Goal: Task Accomplishment & Management: Use online tool/utility

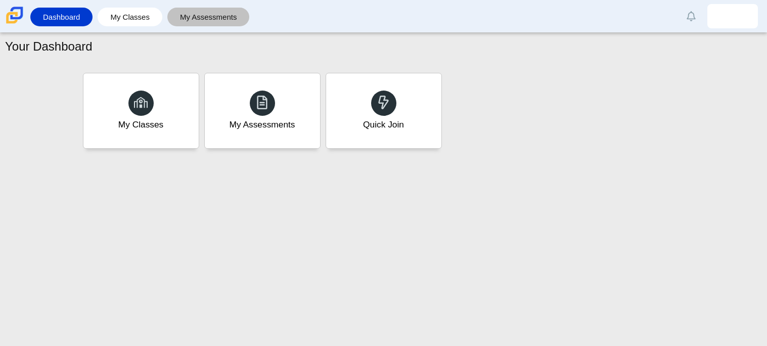
click at [196, 22] on link "My Assessments" at bounding box center [208, 17] width 72 height 19
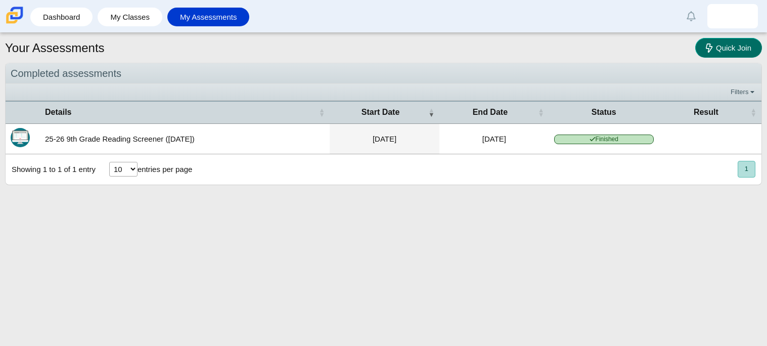
click at [709, 50] on icon at bounding box center [709, 47] width 7 height 9
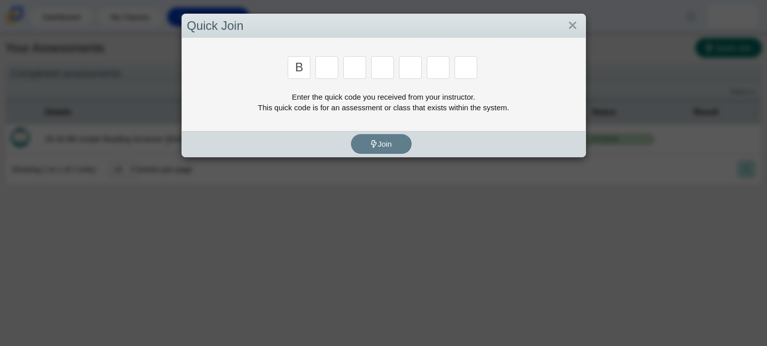
type input "b"
type input "w"
type input "8"
type input "w"
type input "z"
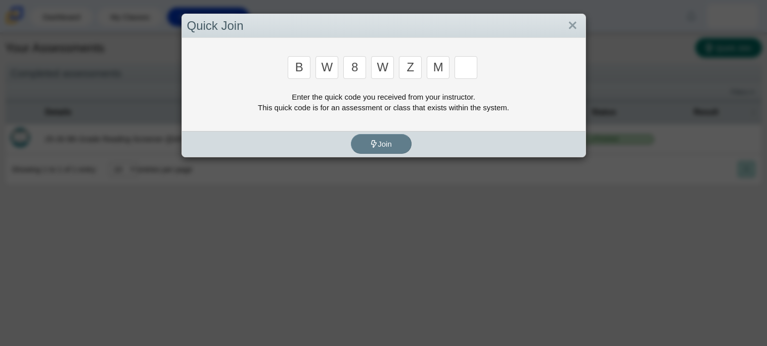
type input "m"
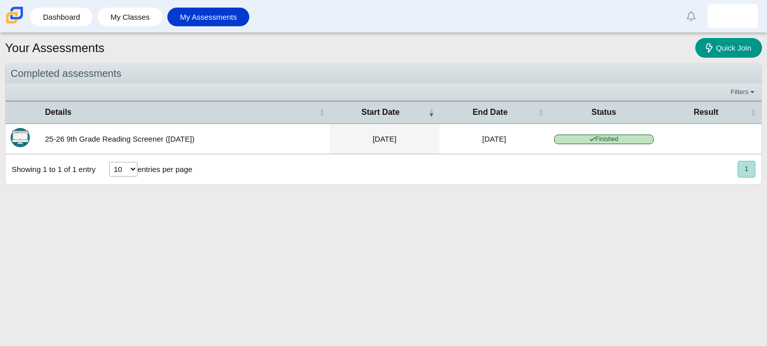
type input "v"
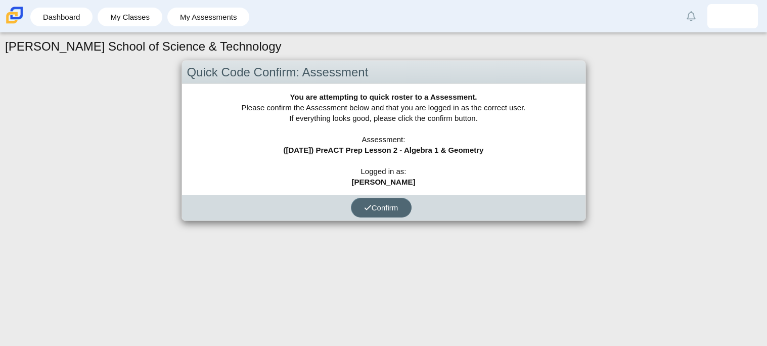
click at [407, 210] on button "Confirm" at bounding box center [381, 208] width 61 height 20
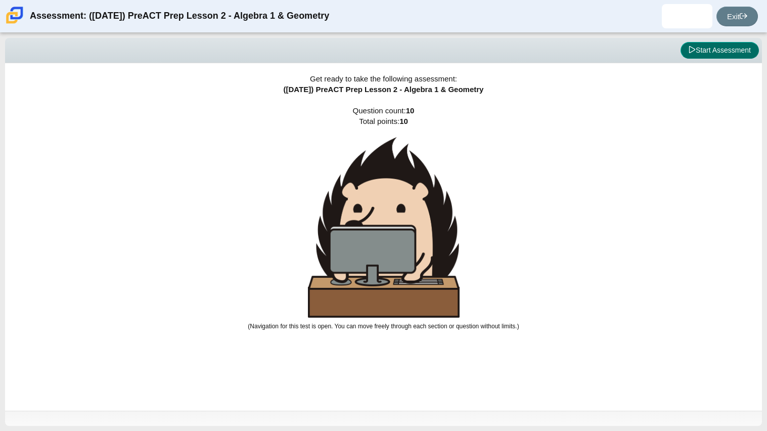
click at [689, 52] on icon at bounding box center [692, 49] width 6 height 7
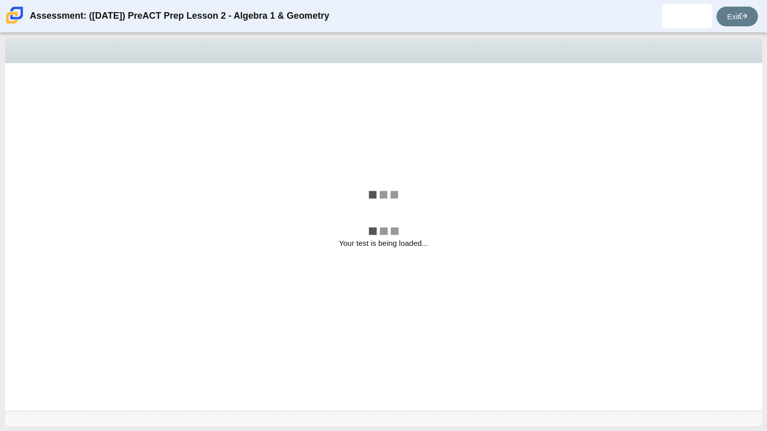
select select "bbf5d072-3e0b-44c4-9a12-6e7c9033f65b"
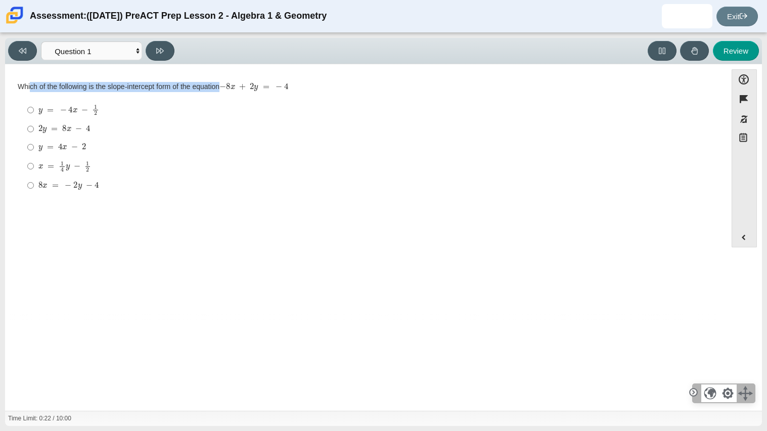
drag, startPoint x: 297, startPoint y: 84, endPoint x: 32, endPoint y: 82, distance: 264.9
click at [32, 82] on div "Which of the following is the slope-intercept form of the equation − 8 x + 2 y …" at bounding box center [366, 87] width 696 height 10
click at [0, 85] on div "Viewing Question 1 of 10 in Pacing Mode Questions Question 1 Question 2 Questio…" at bounding box center [383, 232] width 767 height 398
drag, startPoint x: 0, startPoint y: 85, endPoint x: 307, endPoint y: 95, distance: 307.0
click at [307, 95] on div "Viewing Question 1 of 10 in Pacing Mode Questions Question 1 Question 2 Questio…" at bounding box center [383, 232] width 767 height 398
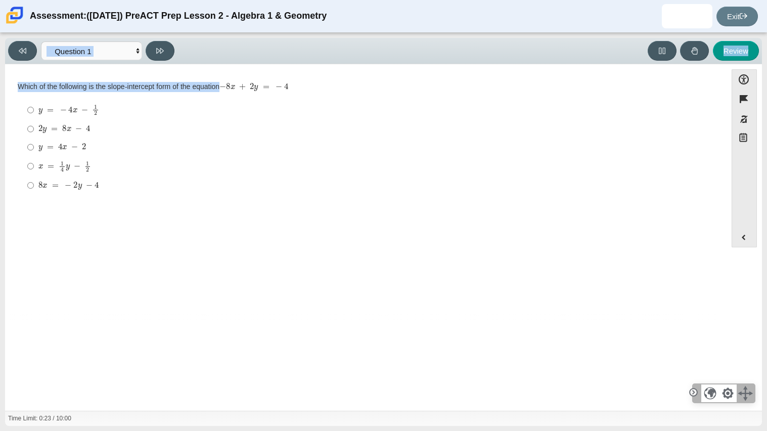
click at [307, 95] on div "Which of the following is the slope-intercept form of the equation − 8 x + 2 y …" at bounding box center [366, 139] width 696 height 114
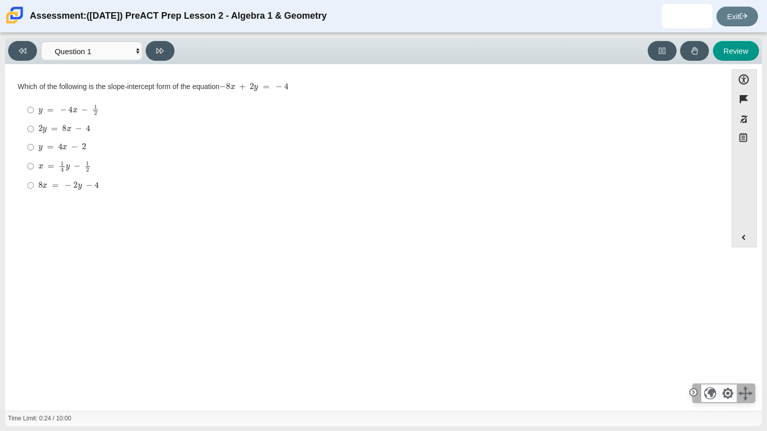
click at [307, 95] on div "Which of the following is the slope-intercept form of the equation − 8 x + 2 y …" at bounding box center [366, 139] width 696 height 114
click at [215, 195] on ul "y = − 4 x − 1 2 y = − 4 x − 1 2 2 y = 8 x − 4 2 y = 8 x − 4 y = 4 x − 2 y = 4 x…" at bounding box center [365, 148] width 695 height 96
click at [75, 171] on mjx-math "Assessment items" at bounding box center [64, 166] width 53 height 11
click at [34, 171] on input "x = 1 4 y − 1 2 x = 1 4 y − 1 2" at bounding box center [30, 166] width 7 height 20
radio input "true"
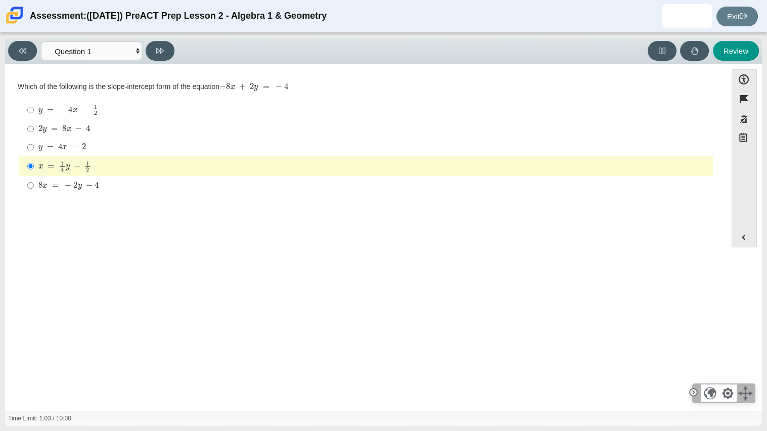
click at [263, 105] on div "y = − 4 x − 1 2" at bounding box center [373, 109] width 670 height 11
click at [34, 105] on input "y = − 4 x − 1 2 y = − 4 x − 1 2" at bounding box center [30, 110] width 7 height 20
radio input "true"
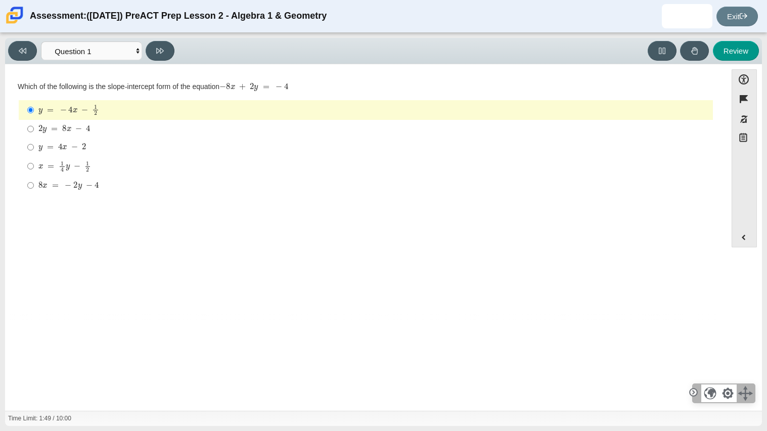
click at [106, 126] on div "2 y = 8 x − 4" at bounding box center [373, 129] width 670 height 10
click at [34, 126] on input "2 y = 8 x − 4 2 y = 8 x − 4" at bounding box center [30, 129] width 7 height 18
radio input "true"
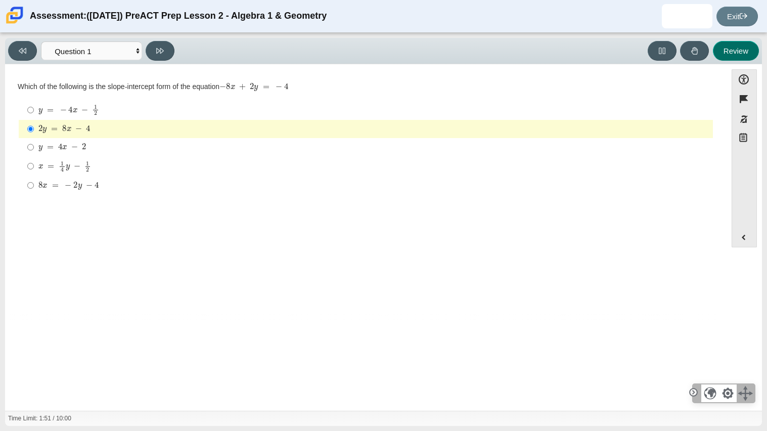
click at [742, 42] on button "Review" at bounding box center [736, 51] width 46 height 20
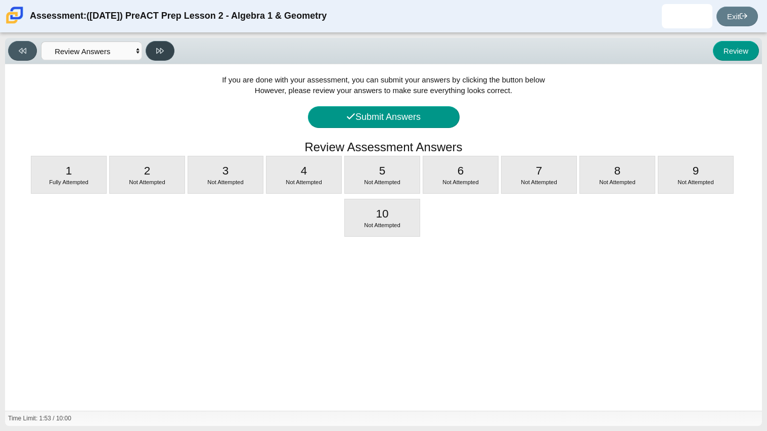
click at [158, 51] on icon at bounding box center [160, 51] width 8 height 6
click at [32, 49] on button at bounding box center [22, 51] width 29 height 20
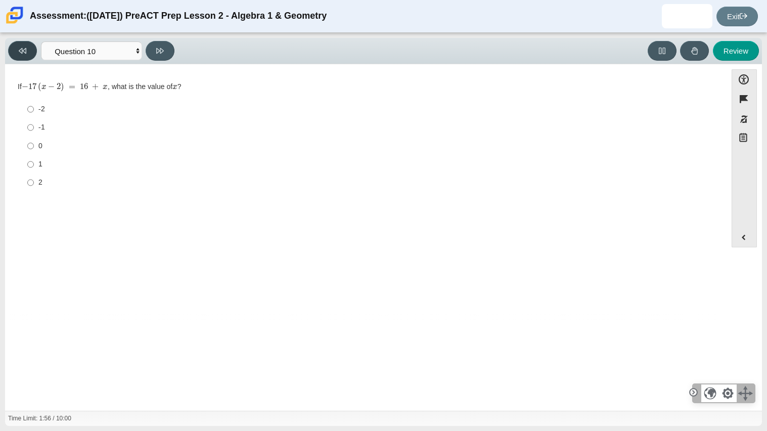
click at [20, 50] on icon at bounding box center [23, 51] width 8 height 8
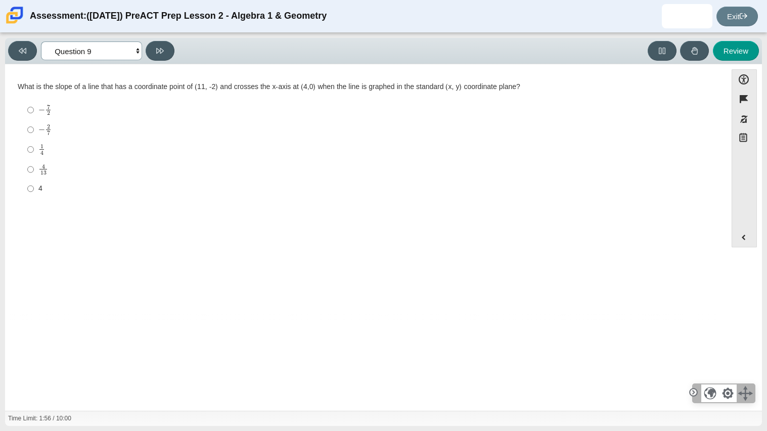
click at [64, 55] on select "Questions Question 1 Question 2 Question 3 Question 4 Question 5 Question 6 Que…" at bounding box center [91, 50] width 101 height 19
click at [65, 56] on select "Questions Question 1 Question 2 Question 3 Question 4 Question 5 Question 6 Que…" at bounding box center [91, 50] width 101 height 19
click at [41, 39] on div "Viewing Question 9 of 10 in Pacing Mode Questions Question 1 Question 2 Questio…" at bounding box center [383, 51] width 757 height 26
click at [50, 50] on select "Questions Question 1 Question 2 Question 3 Question 4 Question 5 Question 6 Que…" at bounding box center [91, 50] width 101 height 19
click at [41, 41] on select "Questions Question 1 Question 2 Question 3 Question 4 Question 5 Question 6 Que…" at bounding box center [91, 50] width 101 height 19
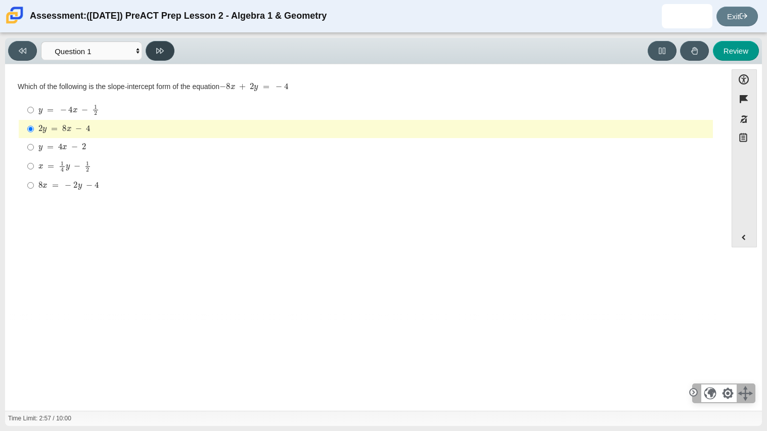
click at [169, 58] on button at bounding box center [160, 51] width 29 height 20
select select "ed62e223-81bd-4cbf-ab48-ab975844bd1f"
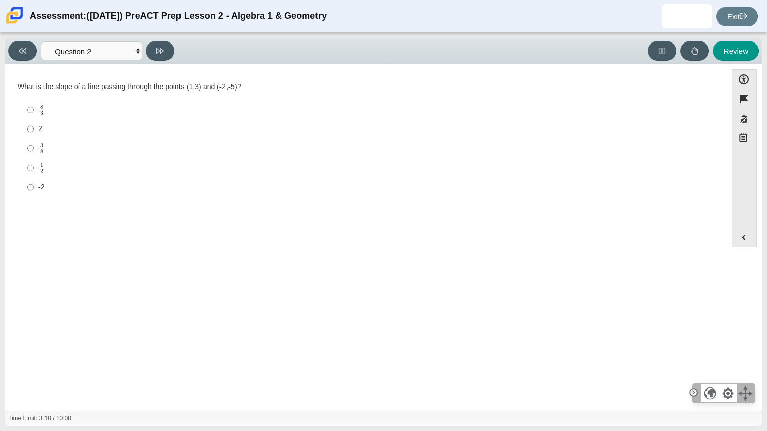
click at [22, 132] on label "2 2" at bounding box center [366, 129] width 693 height 18
click at [27, 132] on input "2 2" at bounding box center [30, 129] width 7 height 18
radio input "true"
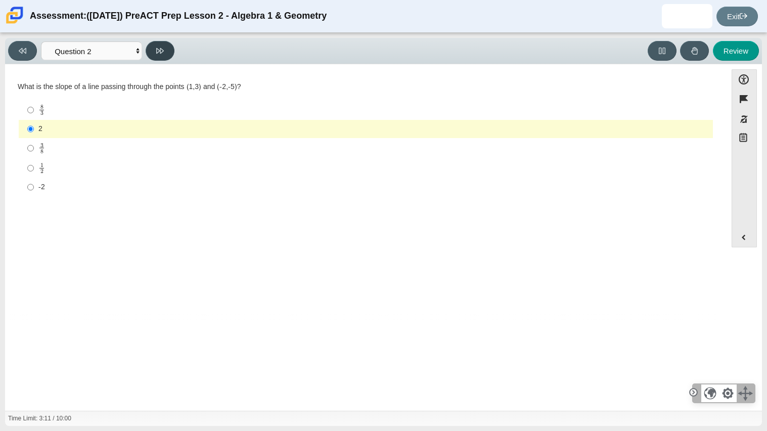
click at [152, 55] on button at bounding box center [160, 51] width 29 height 20
select select "97f4f5fa-a52e-4fed-af51-565bfcdf47cb"
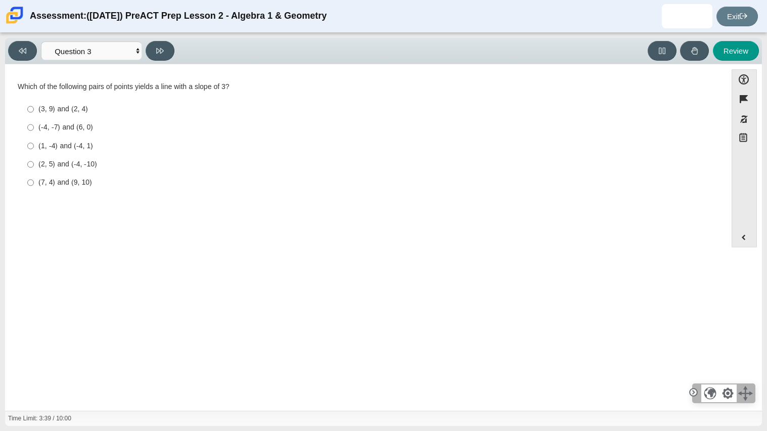
click at [45, 112] on div "(3, 9) and (2, 4)" at bounding box center [373, 109] width 670 height 10
click at [34, 112] on input "(3, 9) and (2, 4) (3, 9) and (2, 4)" at bounding box center [30, 109] width 7 height 18
radio input "true"
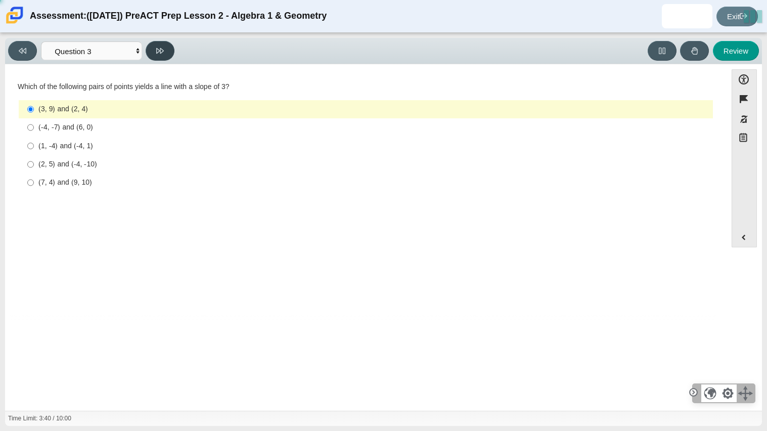
click at [163, 45] on button at bounding box center [160, 51] width 29 height 20
select select "89427bb7-e313-4f00-988f-8b8255897029"
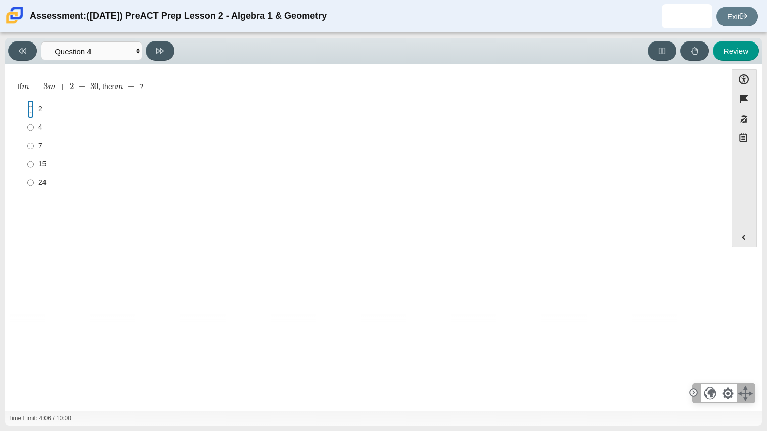
click at [32, 109] on input "2 2" at bounding box center [30, 109] width 7 height 18
radio input "true"
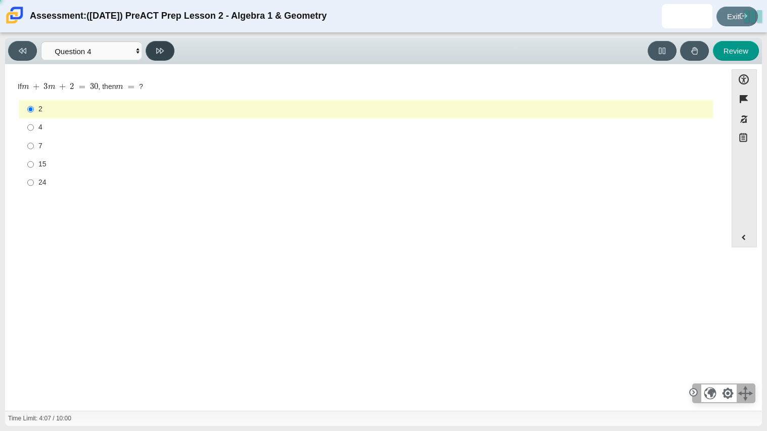
click at [172, 46] on button at bounding box center [160, 51] width 29 height 20
select select "489dcffd-4e6a-49cf-a9d6-ad1d4a911a4e"
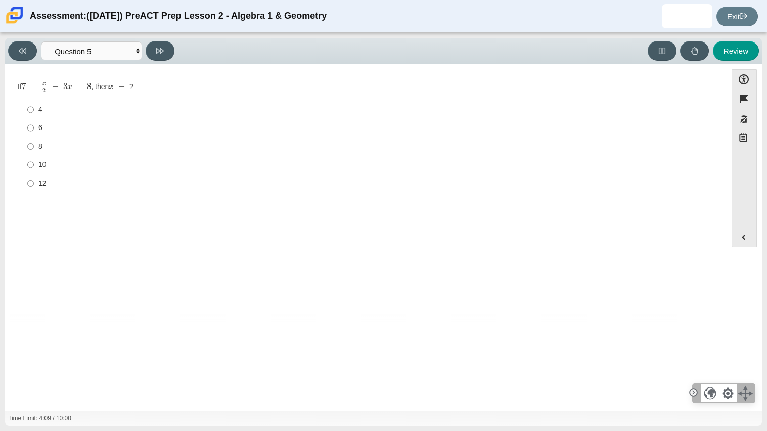
click at [84, 130] on div "6" at bounding box center [373, 128] width 670 height 10
click at [34, 130] on input "6 6" at bounding box center [30, 128] width 7 height 18
radio input "true"
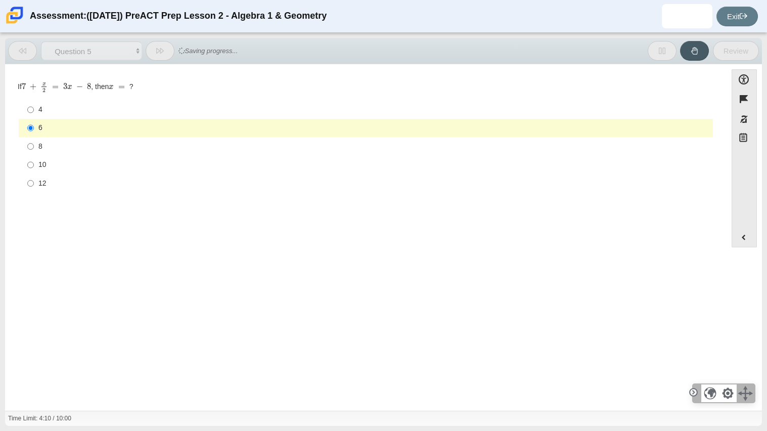
click at [141, 41] on div "Viewing Question 5 of 10 in Pacing Mode Questions Question 1 Question 2 Questio…" at bounding box center [122, 51] width 229 height 20
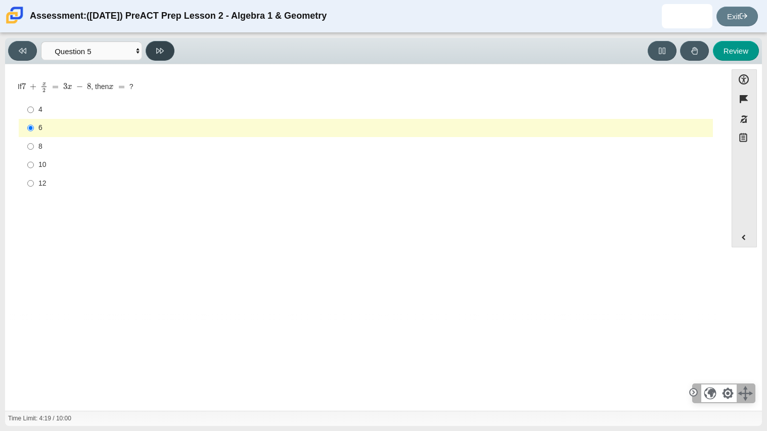
click at [149, 49] on button at bounding box center [160, 51] width 29 height 20
select select "210571de-36a6-4d8e-a361-ceff8ef801dc"
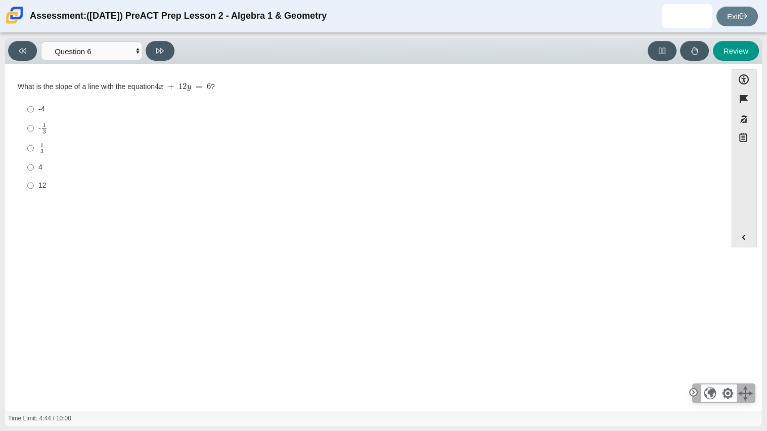
click at [83, 117] on label "-4 -4" at bounding box center [366, 109] width 693 height 18
click at [34, 117] on input "-4 -4" at bounding box center [30, 109] width 7 height 18
radio input "true"
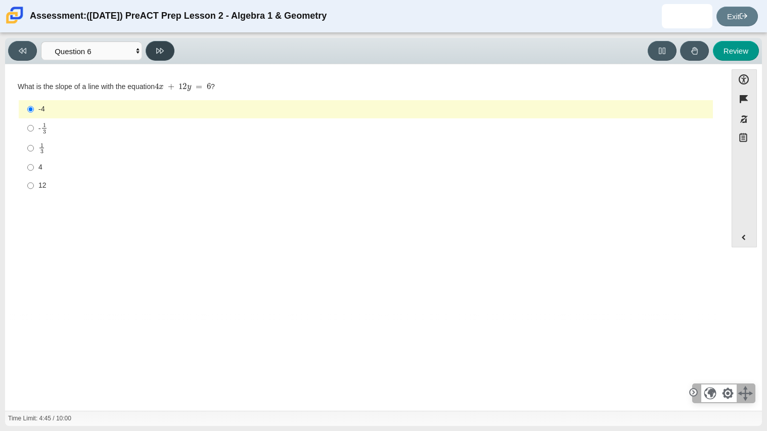
click at [159, 44] on button at bounding box center [160, 51] width 29 height 20
select select "ec95ace6-bebc-42b8-9428-40567494d4da"
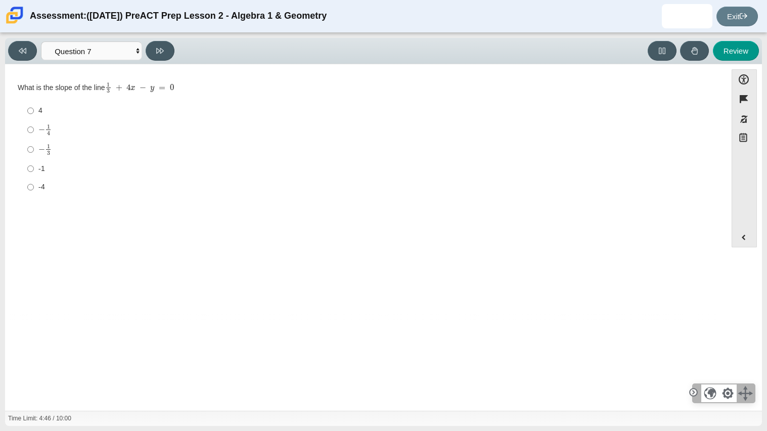
click at [83, 154] on div "− 1 3" at bounding box center [373, 150] width 670 height 12
click at [34, 154] on input "− 1 3 negative 1 third" at bounding box center [30, 150] width 7 height 20
radio input "true"
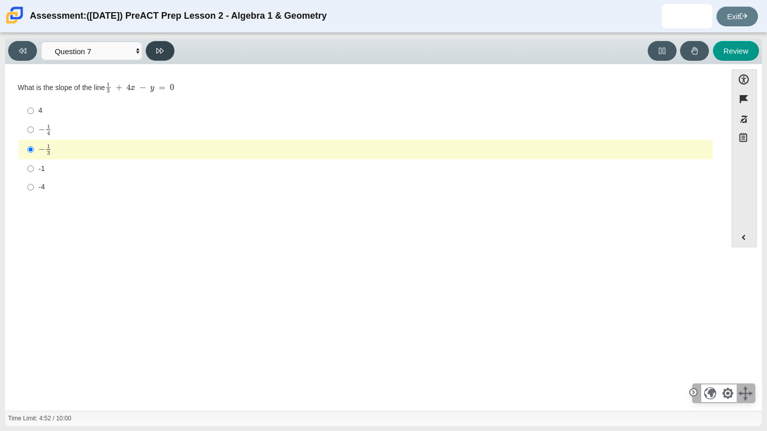
click at [147, 53] on button at bounding box center [160, 51] width 29 height 20
select select "ce81fe10-bf29-4b5e-8bd7-4f47f2fed4d8"
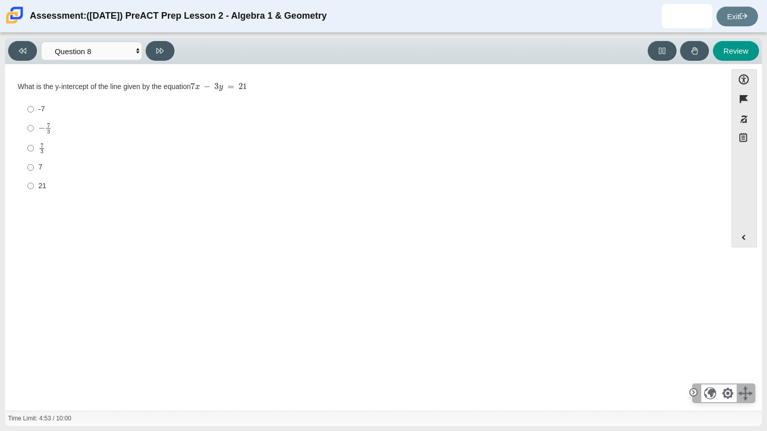
click at [73, 116] on label "-7 -7" at bounding box center [366, 109] width 693 height 18
click at [34, 116] on input "-7 -7" at bounding box center [30, 109] width 7 height 18
radio input "true"
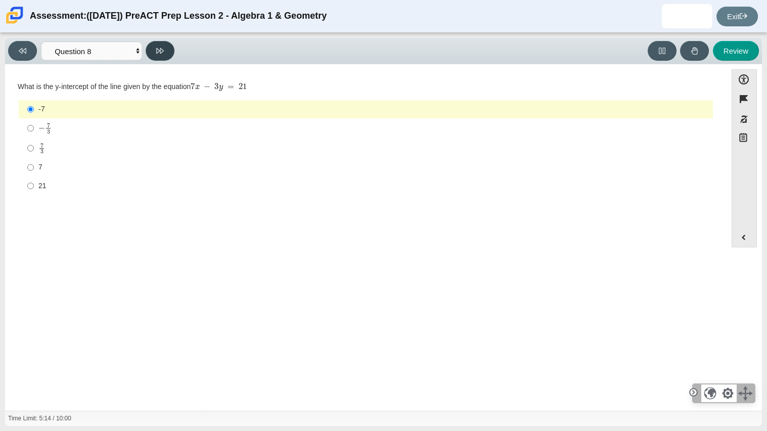
click at [155, 57] on button at bounding box center [160, 51] width 29 height 20
select select "14773eaf-2ca1-47ae-afe7-a624a56f34b3"
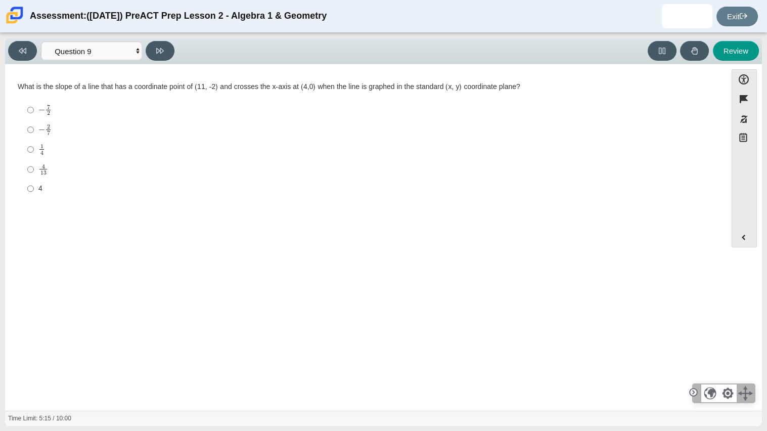
click at [45, 108] on mjx-frac "Assessment items" at bounding box center [48, 110] width 7 height 10
click at [34, 108] on input "− 7 2 negative 7 halves" at bounding box center [30, 110] width 7 height 20
radio input "true"
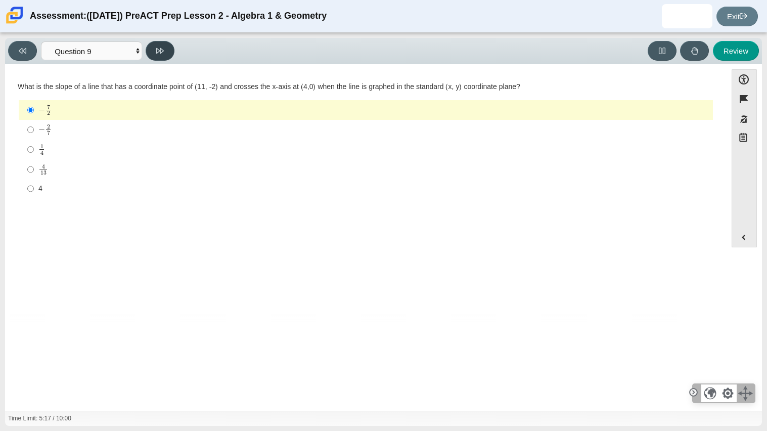
click at [154, 55] on button at bounding box center [160, 51] width 29 height 20
select select "96b71634-eacb-4f7e-8aef-411727d9bcba"
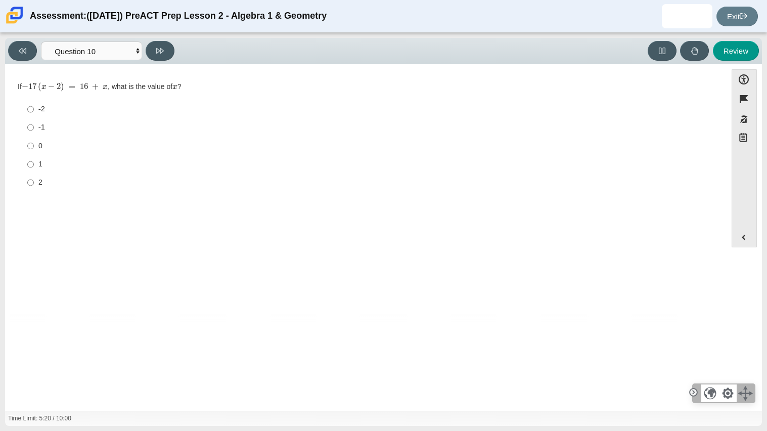
click at [39, 120] on label "-1 -1" at bounding box center [366, 127] width 693 height 18
click at [34, 120] on input "-1 -1" at bounding box center [30, 127] width 7 height 18
radio input "true"
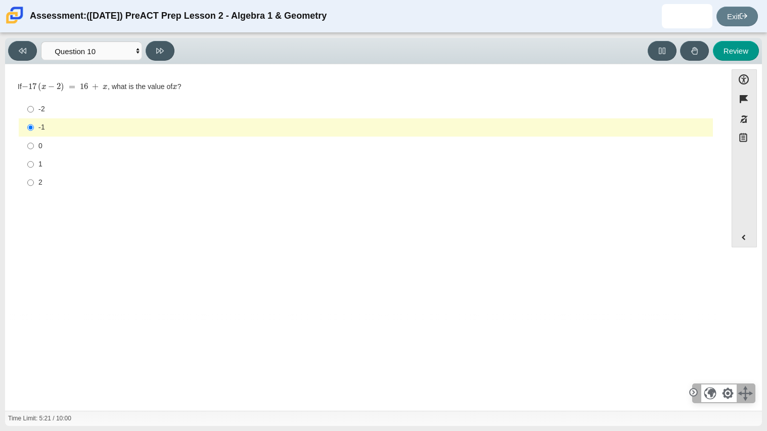
click at [149, 60] on div "Viewing Question 10 of 10 in Pacing Mode Questions Question 1 Question 2 Questi…" at bounding box center [93, 51] width 170 height 20
click at [146, 51] on button at bounding box center [160, 51] width 29 height 20
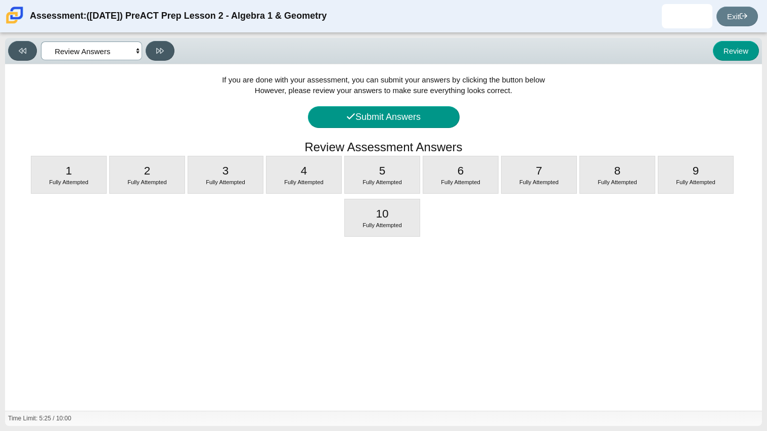
click at [52, 51] on select "Questions Question 1 Question 2 Question 3 Question 4 Question 5 Question 6 Que…" at bounding box center [91, 50] width 101 height 19
click at [41, 41] on select "Questions Question 1 Question 2 Question 3 Question 4 Question 5 Question 6 Que…" at bounding box center [91, 50] width 101 height 19
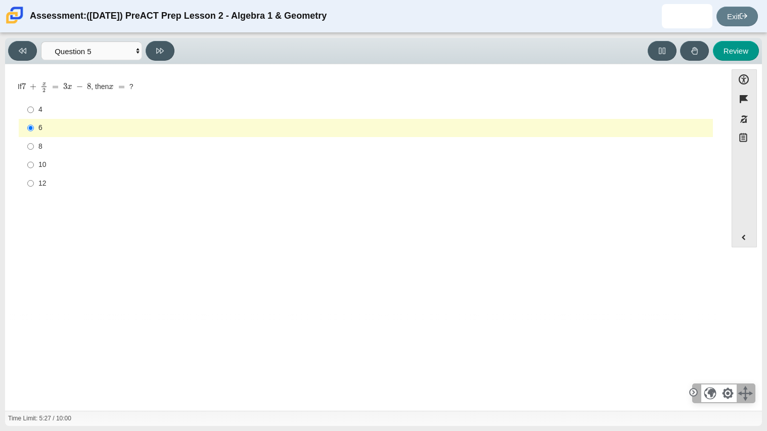
click at [176, 56] on div "Viewing Question 5 of 10 in Pacing Mode Questions Question 1 Question 2 Questio…" at bounding box center [93, 51] width 170 height 20
click at [155, 48] on button at bounding box center [160, 51] width 29 height 20
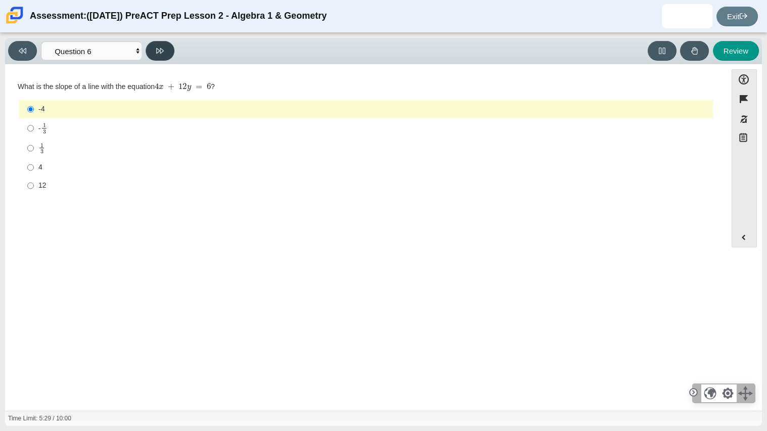
click at [155, 48] on button at bounding box center [160, 51] width 29 height 20
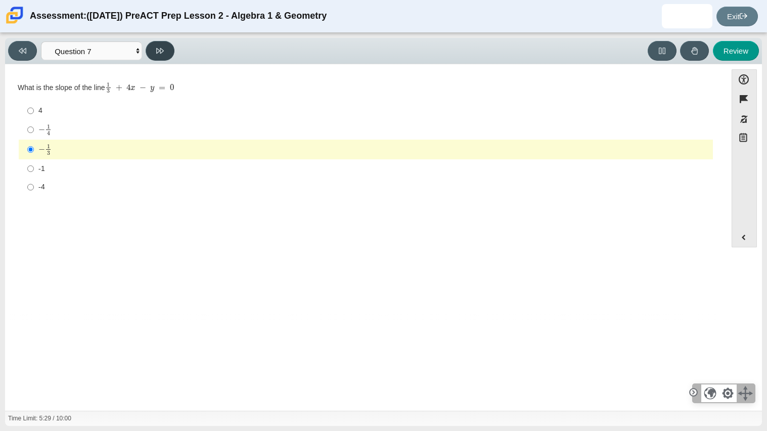
click at [155, 48] on button at bounding box center [160, 51] width 29 height 20
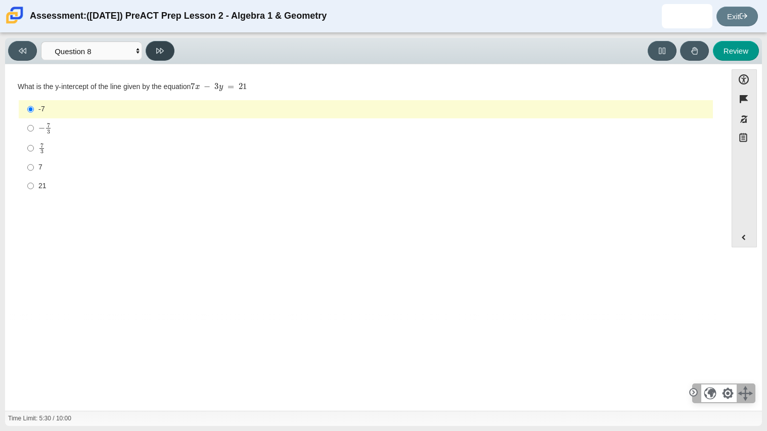
click at [155, 48] on button at bounding box center [160, 51] width 29 height 20
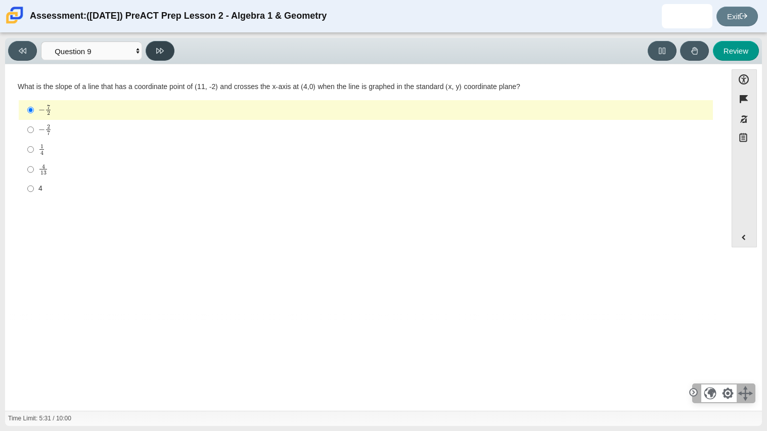
click at [155, 48] on button at bounding box center [160, 51] width 29 height 20
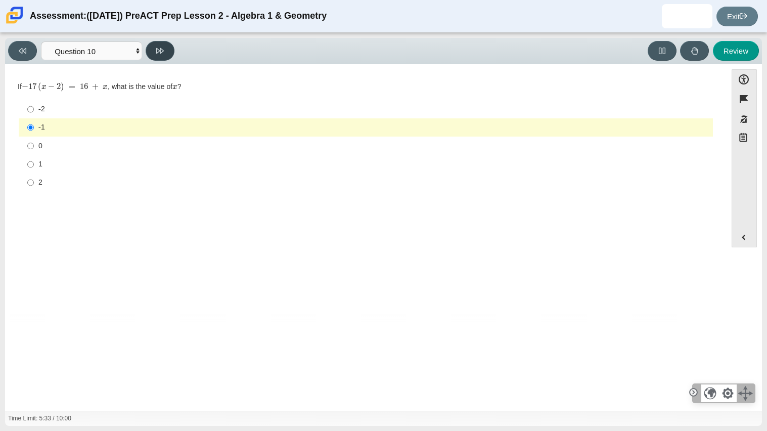
click at [155, 48] on button at bounding box center [160, 51] width 29 height 20
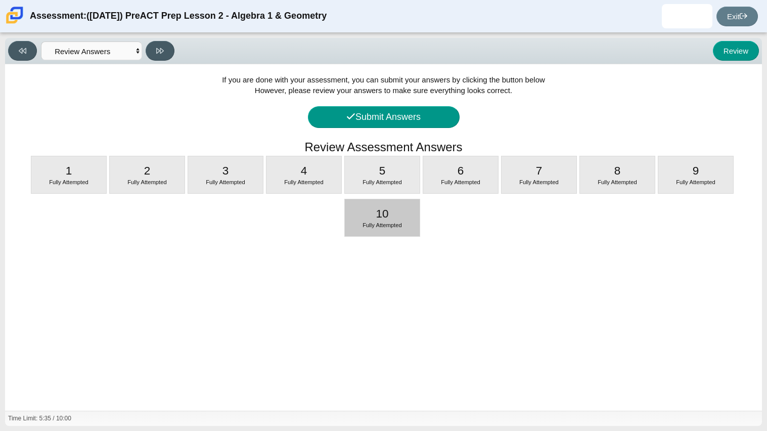
click at [382, 227] on span "Fully Attempted" at bounding box center [381, 225] width 39 height 6
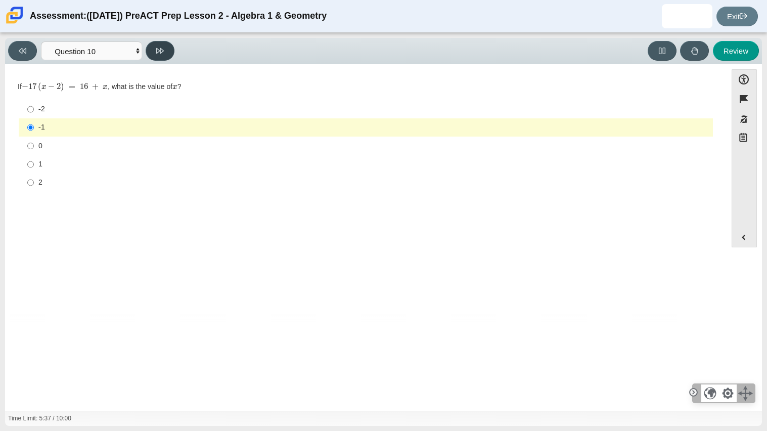
click at [169, 52] on button at bounding box center [160, 51] width 29 height 20
select select "review"
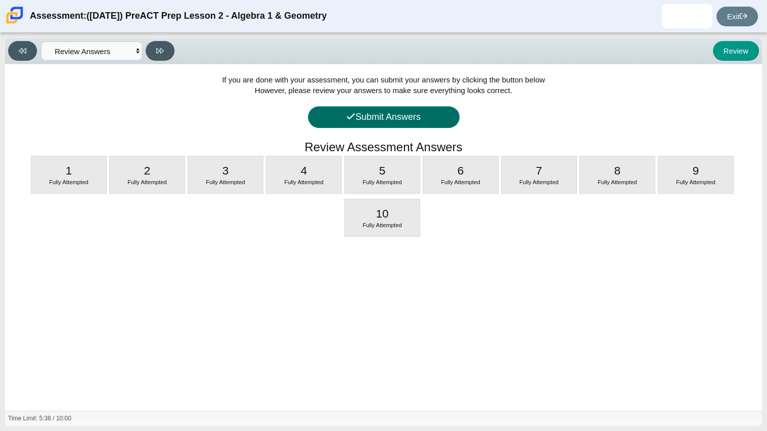
click at [360, 117] on button "Submit Answers" at bounding box center [384, 117] width 152 height 22
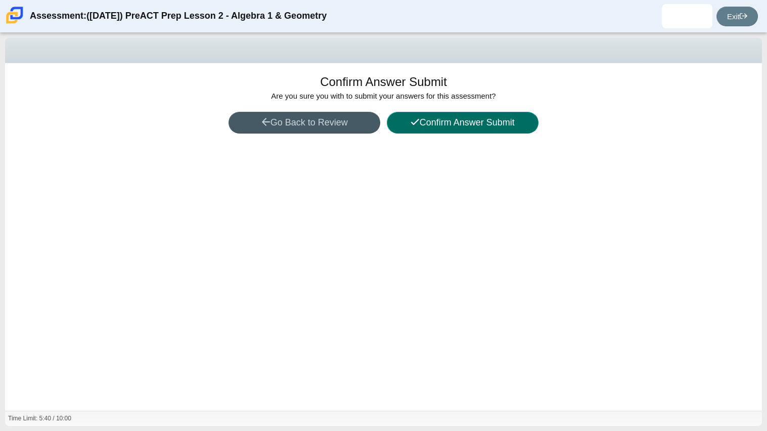
click at [434, 126] on button "Confirm Answer Submit" at bounding box center [463, 123] width 152 height 22
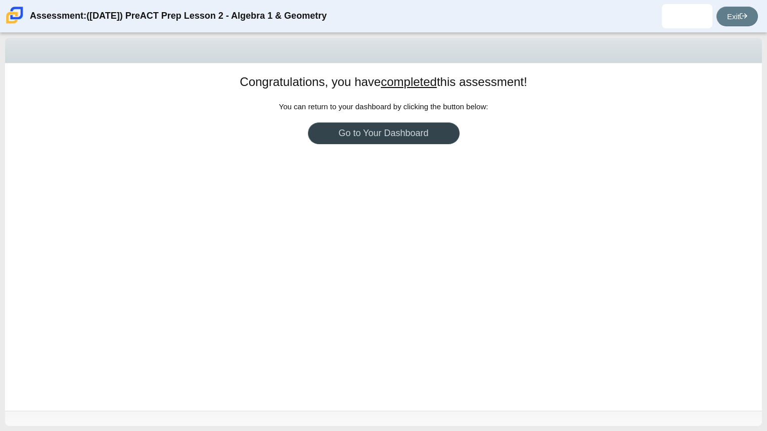
click at [434, 132] on link "Go to Your Dashboard" at bounding box center [384, 133] width 152 height 22
